Goal: Task Accomplishment & Management: Manage account settings

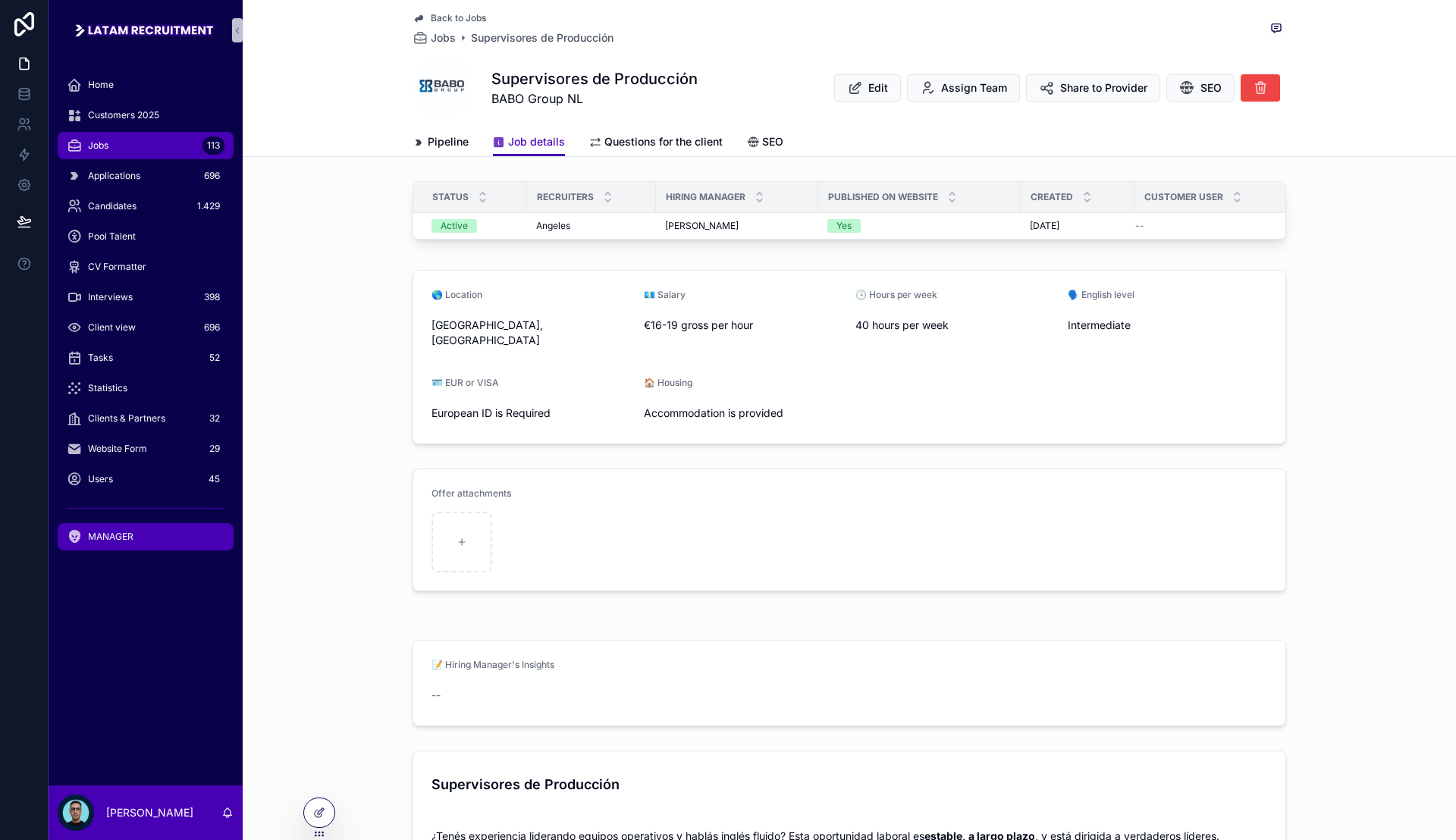
click at [103, 534] on span "MANAGER" at bounding box center [110, 536] width 45 height 12
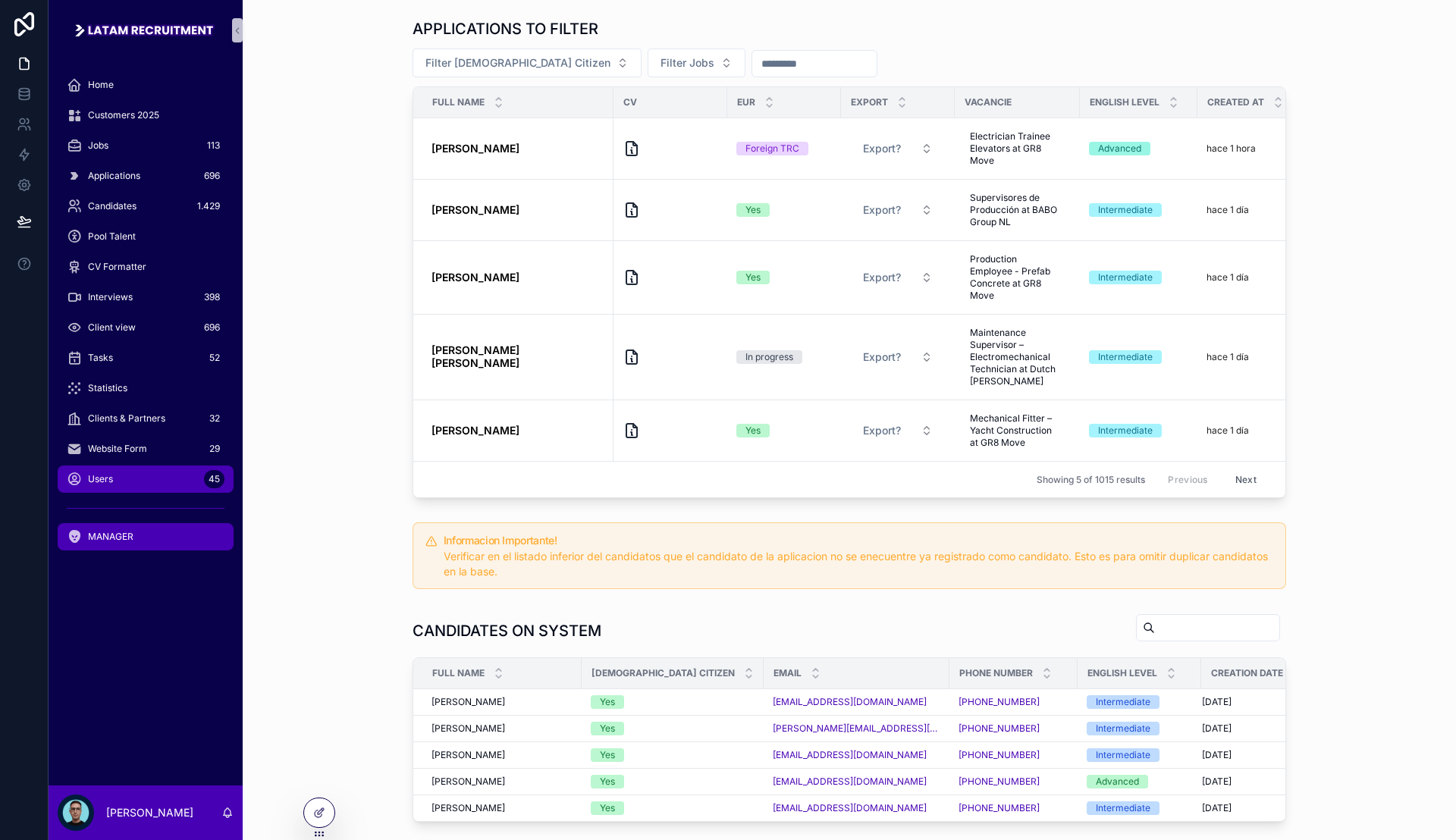
click at [142, 478] on div "Users 45" at bounding box center [145, 480] width 158 height 25
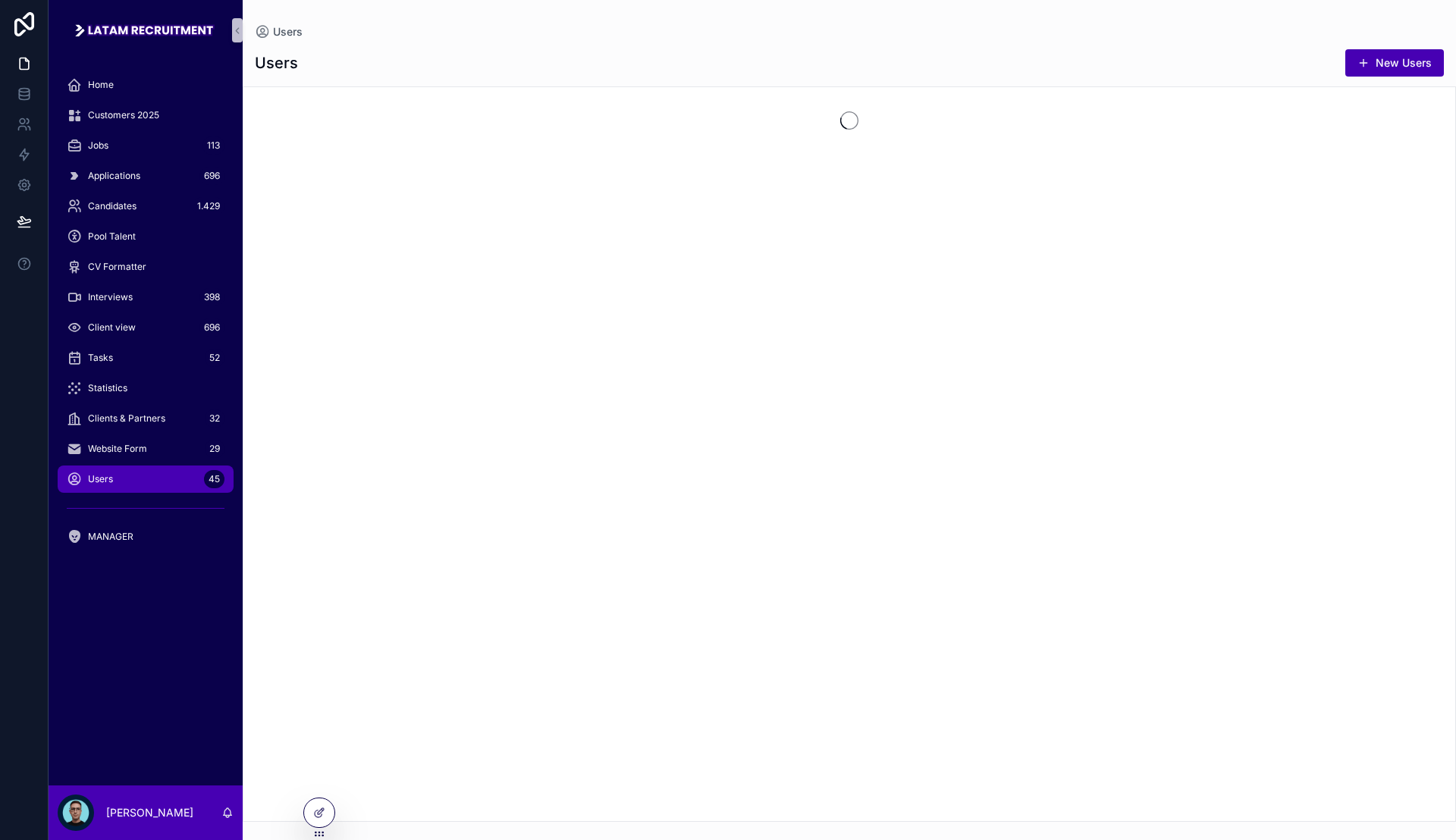
click at [144, 517] on div "scrollable content" at bounding box center [145, 508] width 176 height 25
click at [145, 531] on div "MANAGER" at bounding box center [145, 537] width 158 height 25
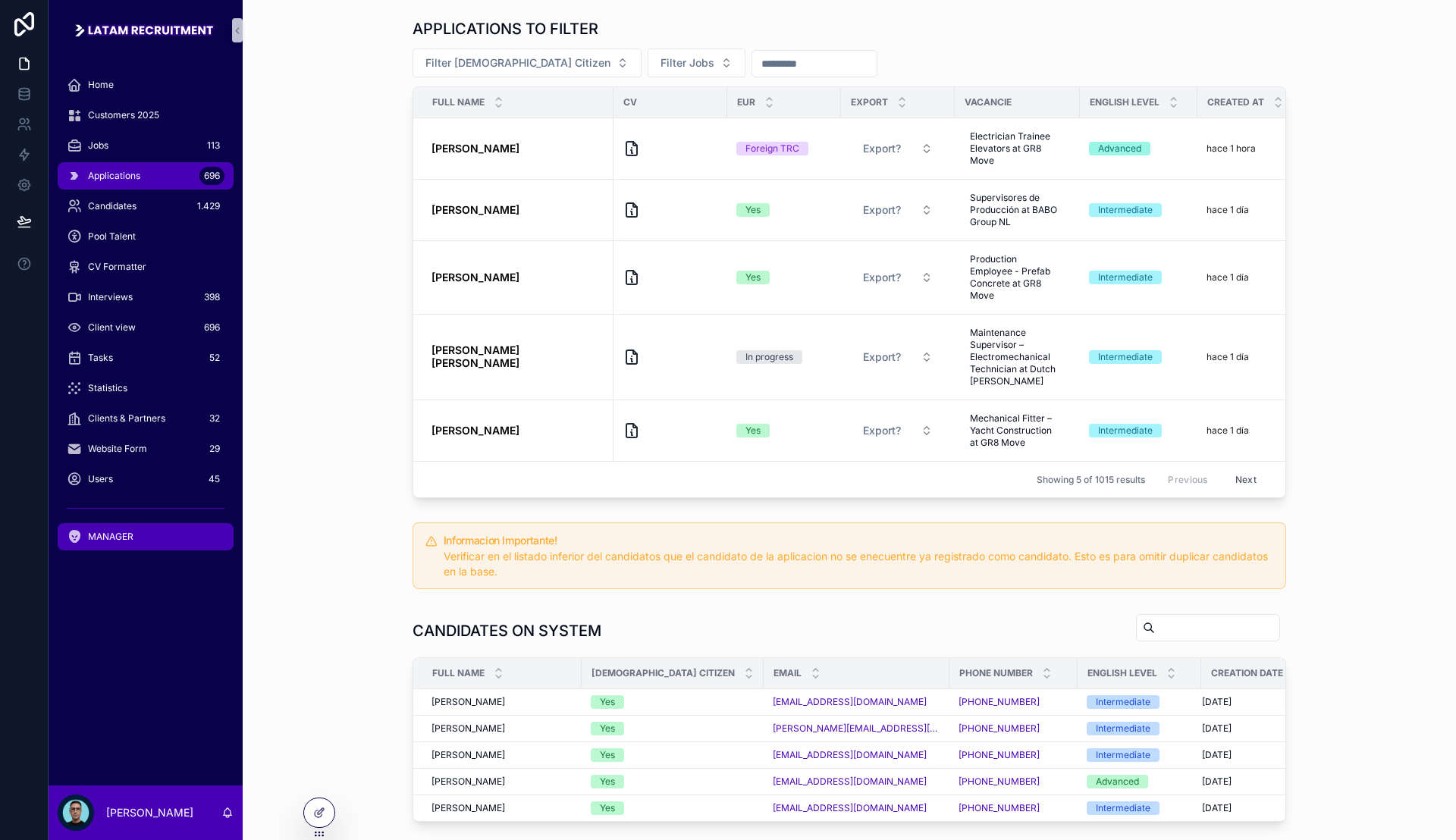
click at [127, 181] on span "Applications" at bounding box center [114, 176] width 53 height 12
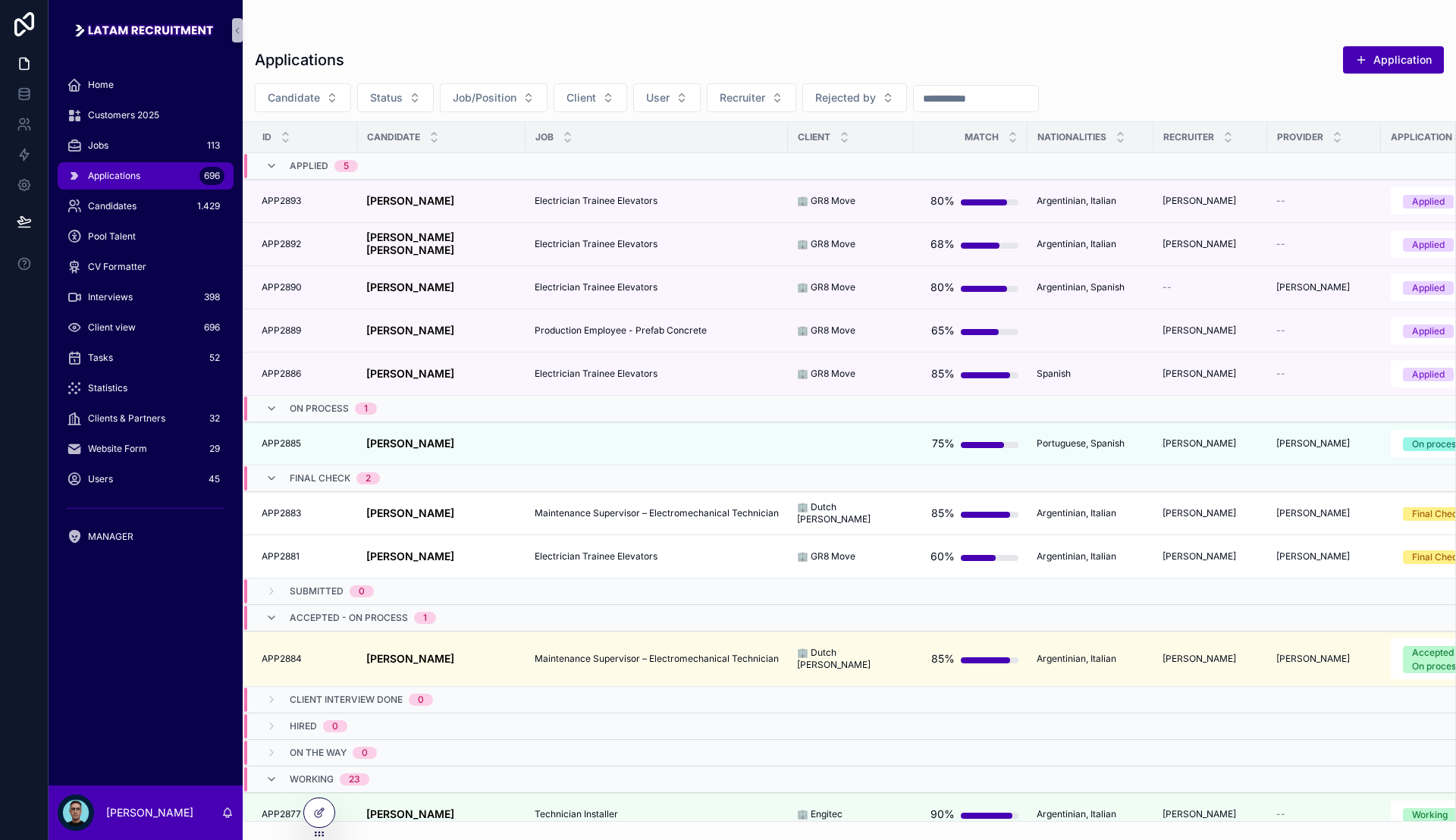
click at [668, 34] on div "scrollable content" at bounding box center [849, 30] width 1189 height 12
click at [673, 48] on div "Applications Application" at bounding box center [849, 59] width 1189 height 29
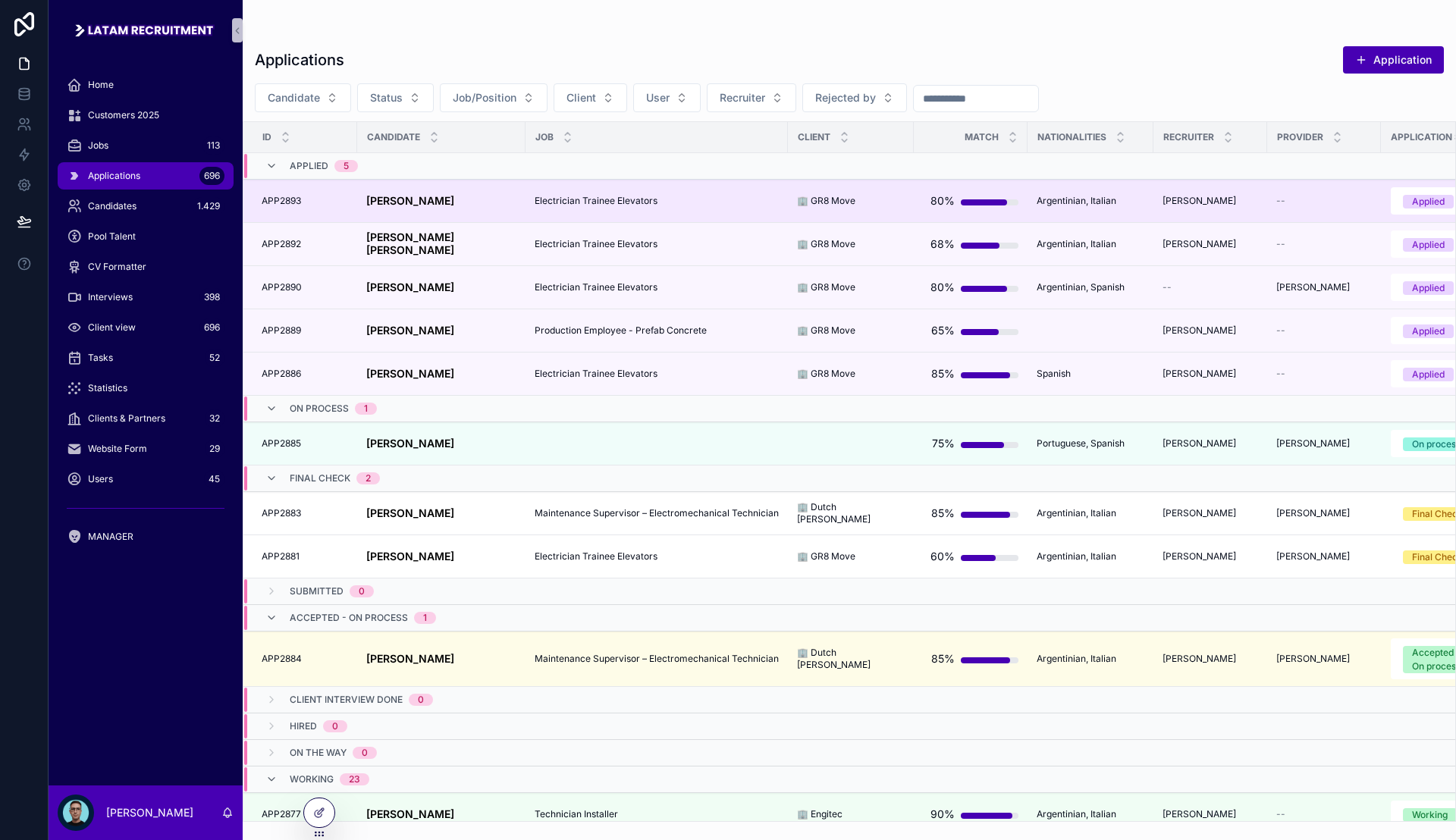
click at [451, 207] on td "[PERSON_NAME] [PERSON_NAME]" at bounding box center [441, 201] width 168 height 44
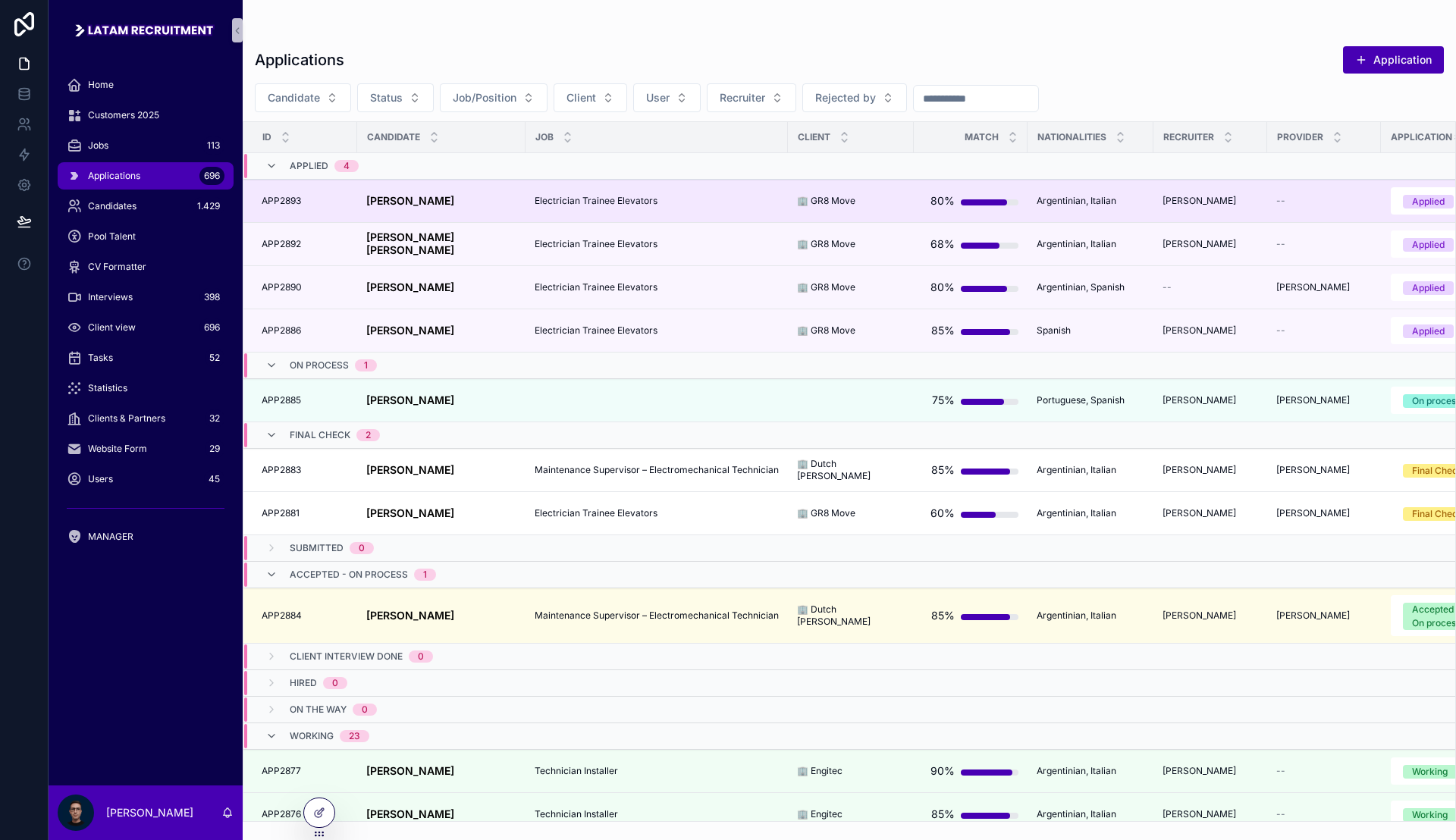
click at [434, 200] on strong "[PERSON_NAME]" at bounding box center [410, 200] width 88 height 13
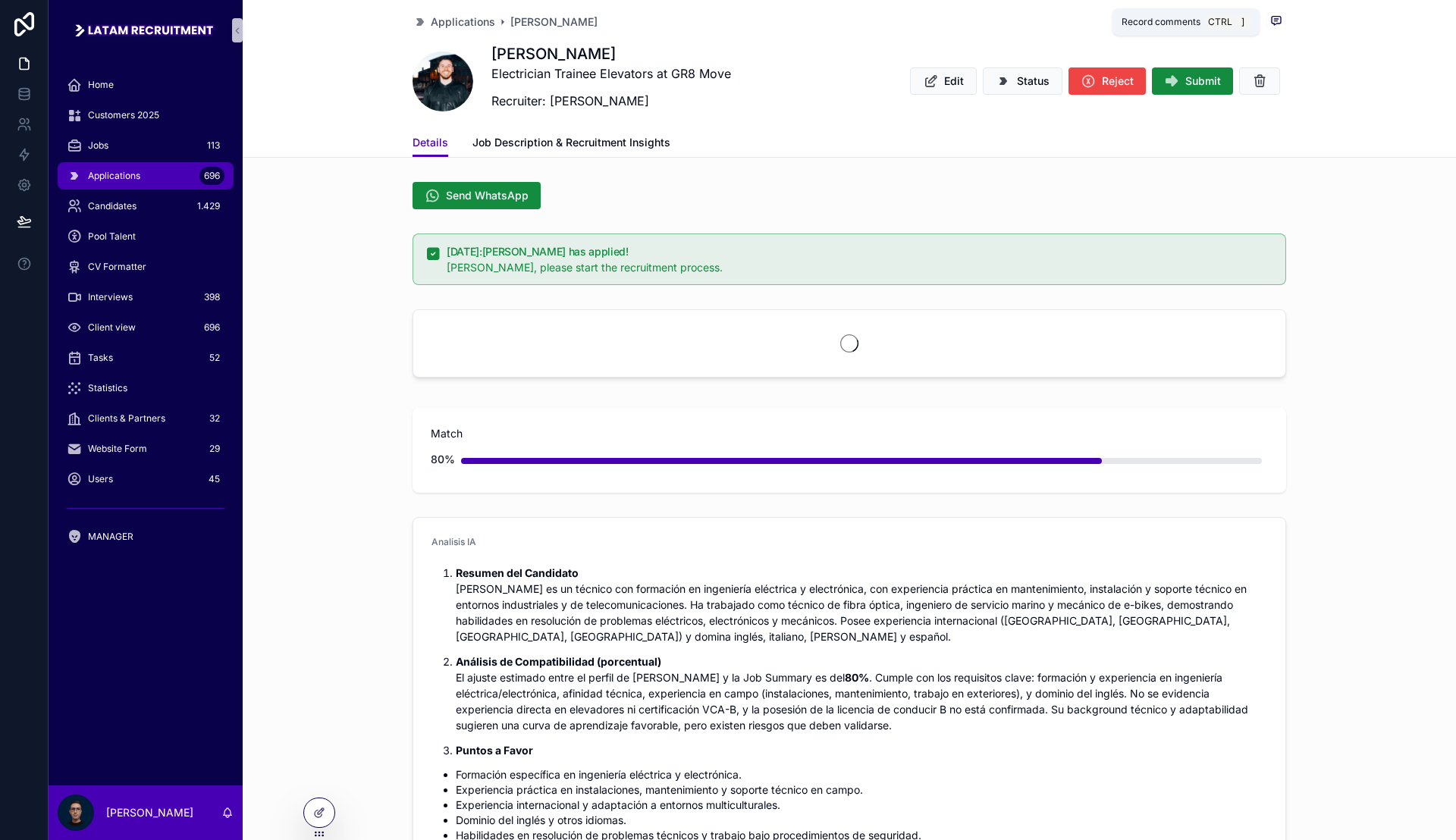
click at [1274, 21] on icon "scrollable content" at bounding box center [1275, 21] width 9 height 8
